Goal: Task Accomplishment & Management: Use online tool/utility

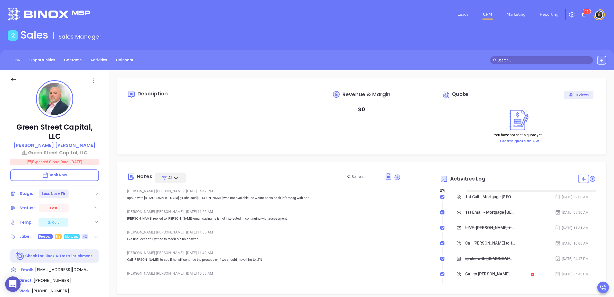
type input "[DATE]"
type input "[PERSON_NAME]"
click at [485, 13] on link "CRM" at bounding box center [487, 14] width 13 height 10
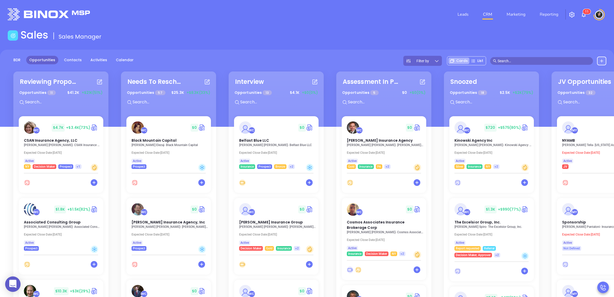
click at [270, 100] on input "text" at bounding box center [278, 102] width 77 height 7
click at [277, 103] on input "da" at bounding box center [278, 102] width 77 height 7
click at [251, 101] on input "lee" at bounding box center [278, 102] width 77 height 7
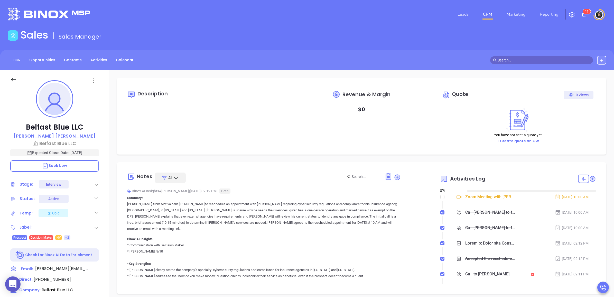
type input "[DATE]"
type input "[PERSON_NAME]"
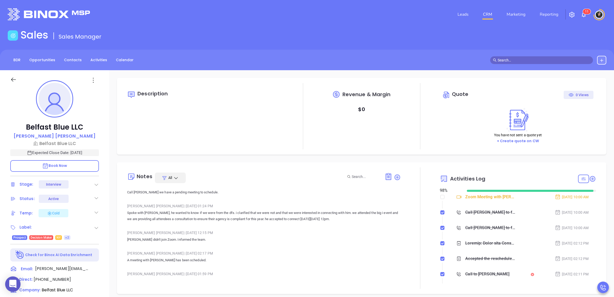
scroll to position [1605, 0]
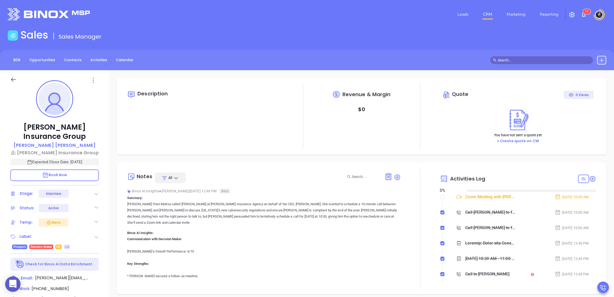
type input "[DATE]"
type input "[PERSON_NAME]"
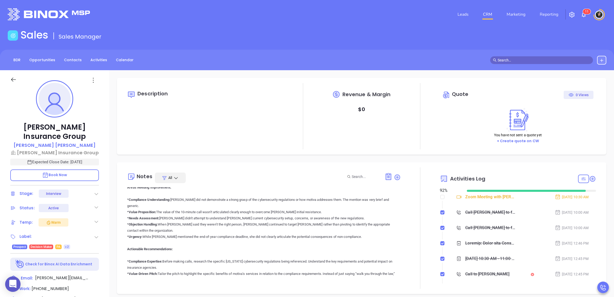
scroll to position [0, 0]
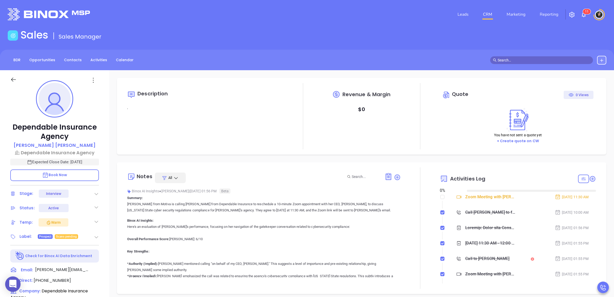
type input "[DATE]"
type input "[PERSON_NAME]"
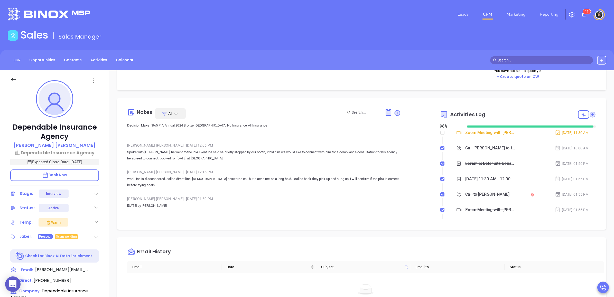
scroll to position [1797, 0]
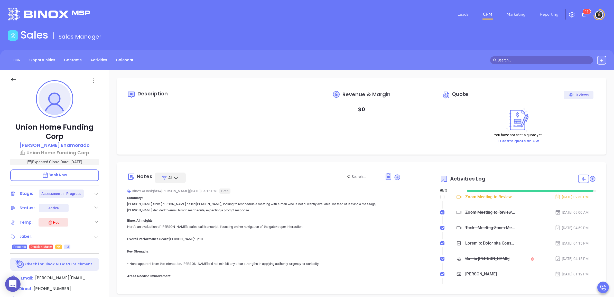
type input "[DATE]"
type input "[PERSON_NAME]"
